Goal: Transaction & Acquisition: Purchase product/service

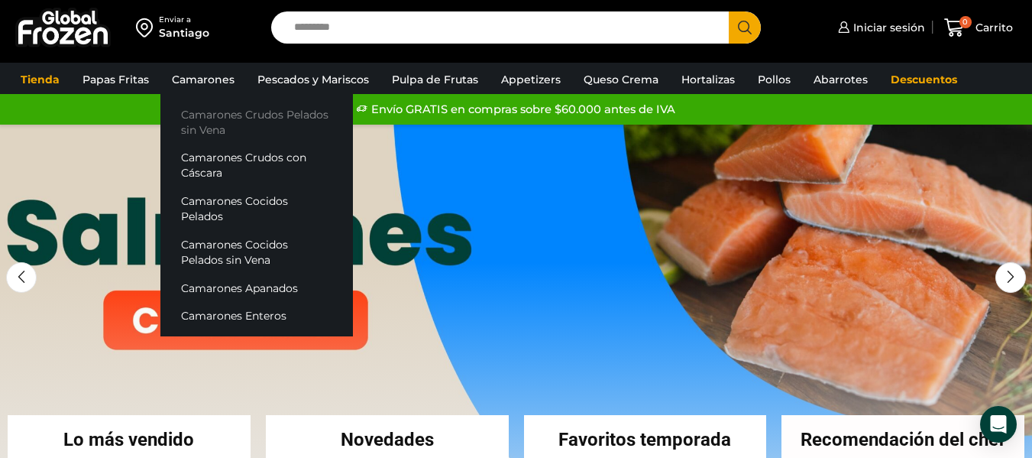
click at [216, 115] on link "Camarones Crudos Pelados sin Vena" at bounding box center [256, 122] width 193 height 44
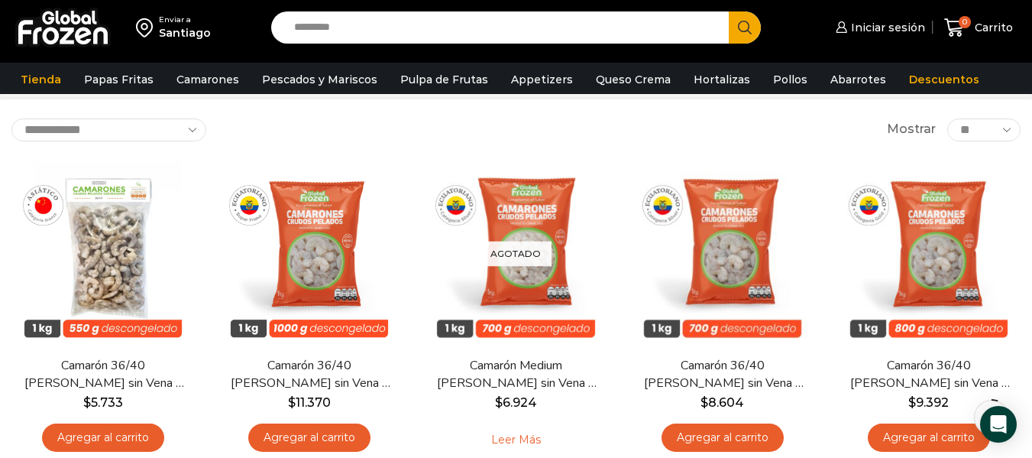
scroll to position [76, 0]
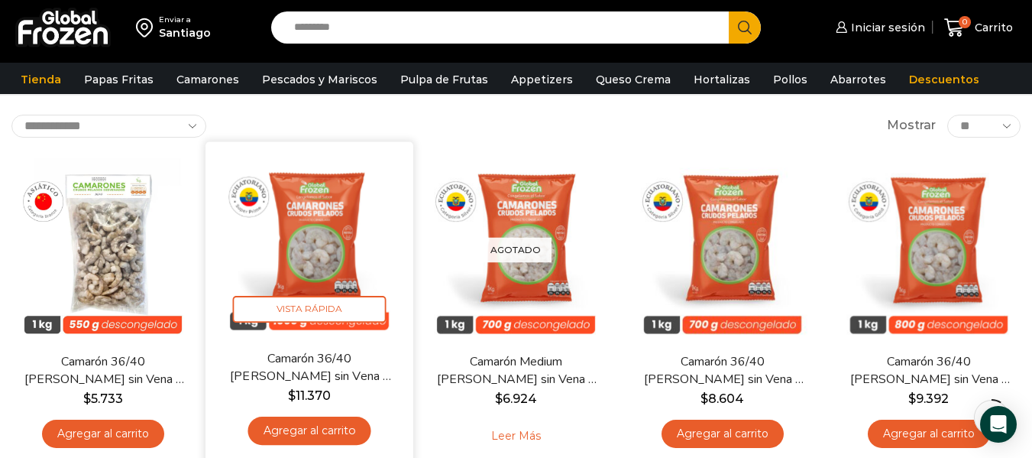
click at [313, 258] on img at bounding box center [309, 245] width 185 height 185
